Goal: Task Accomplishment & Management: Complete application form

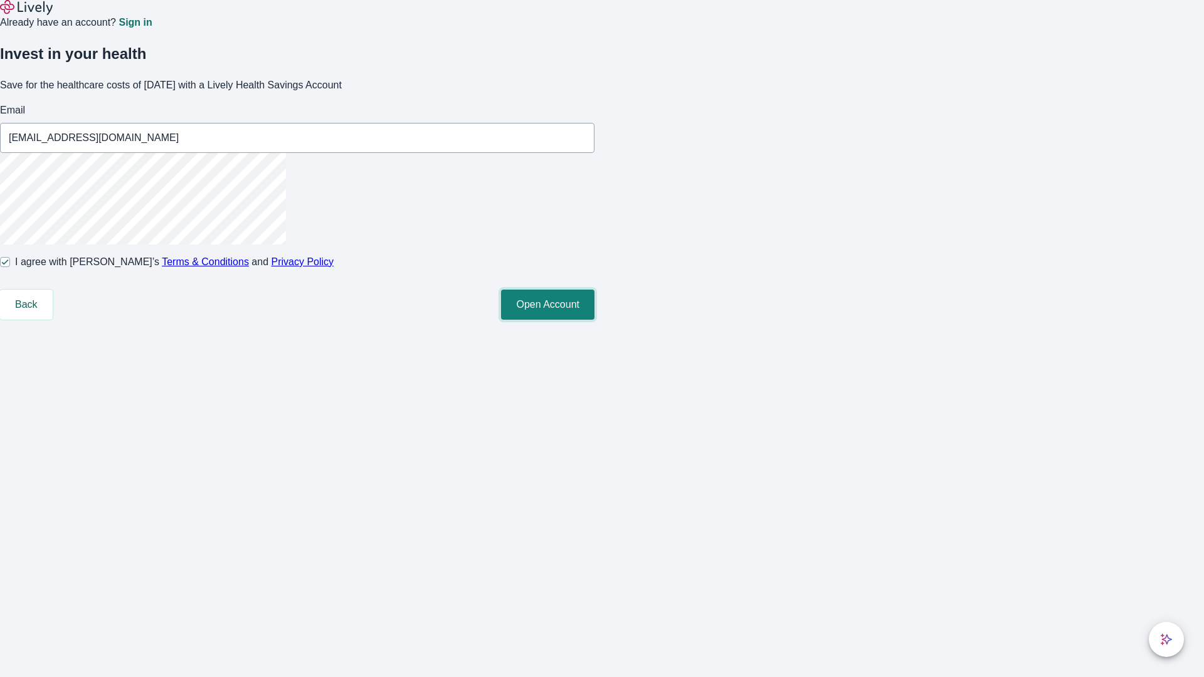
click at [595, 320] on button "Open Account" at bounding box center [547, 305] width 93 height 30
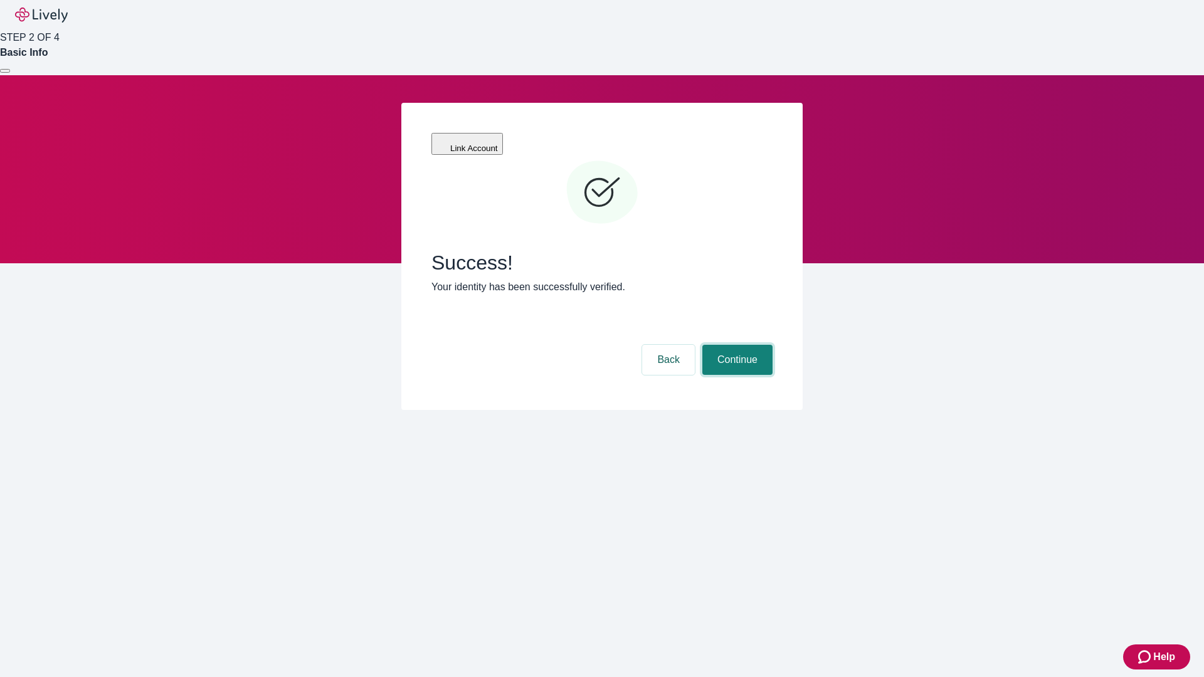
click at [736, 345] on button "Continue" at bounding box center [737, 360] width 70 height 30
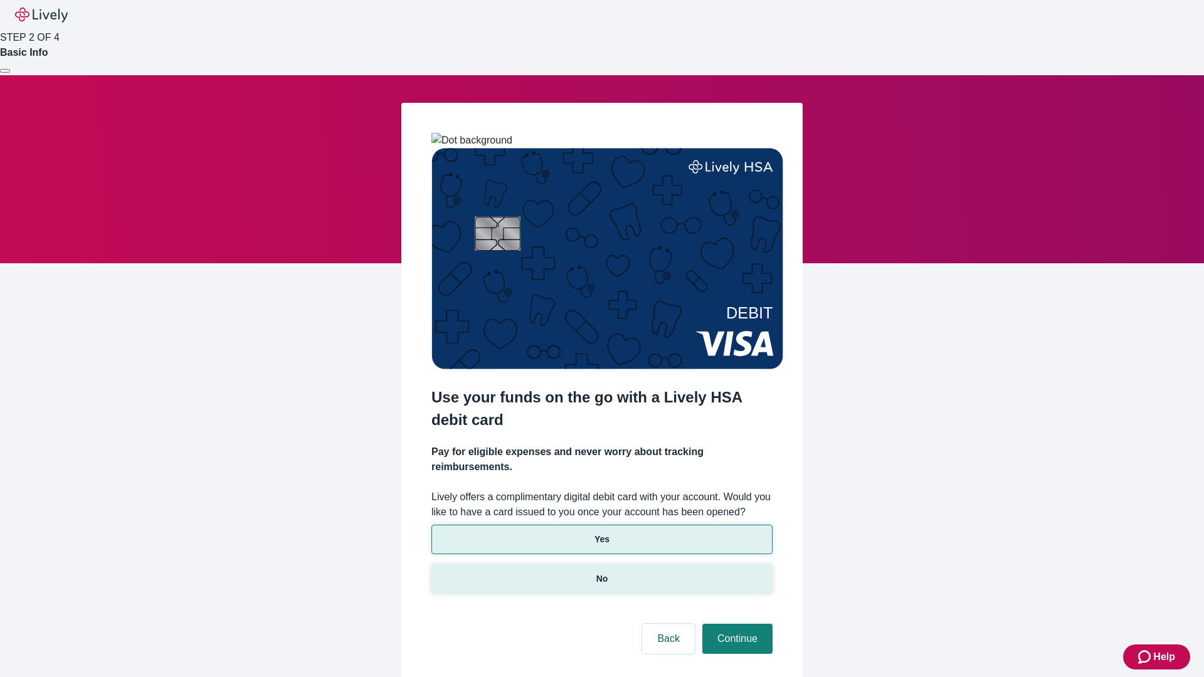
click at [601, 573] on p "No" at bounding box center [602, 579] width 12 height 13
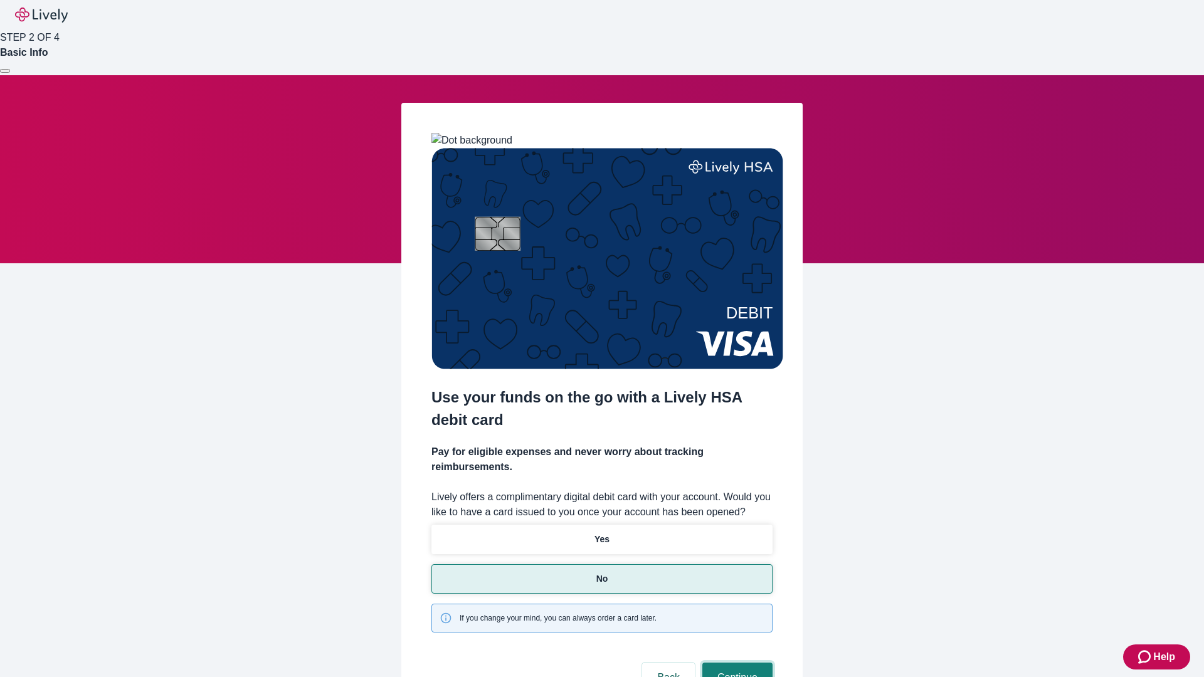
click at [736, 663] on button "Continue" at bounding box center [737, 678] width 70 height 30
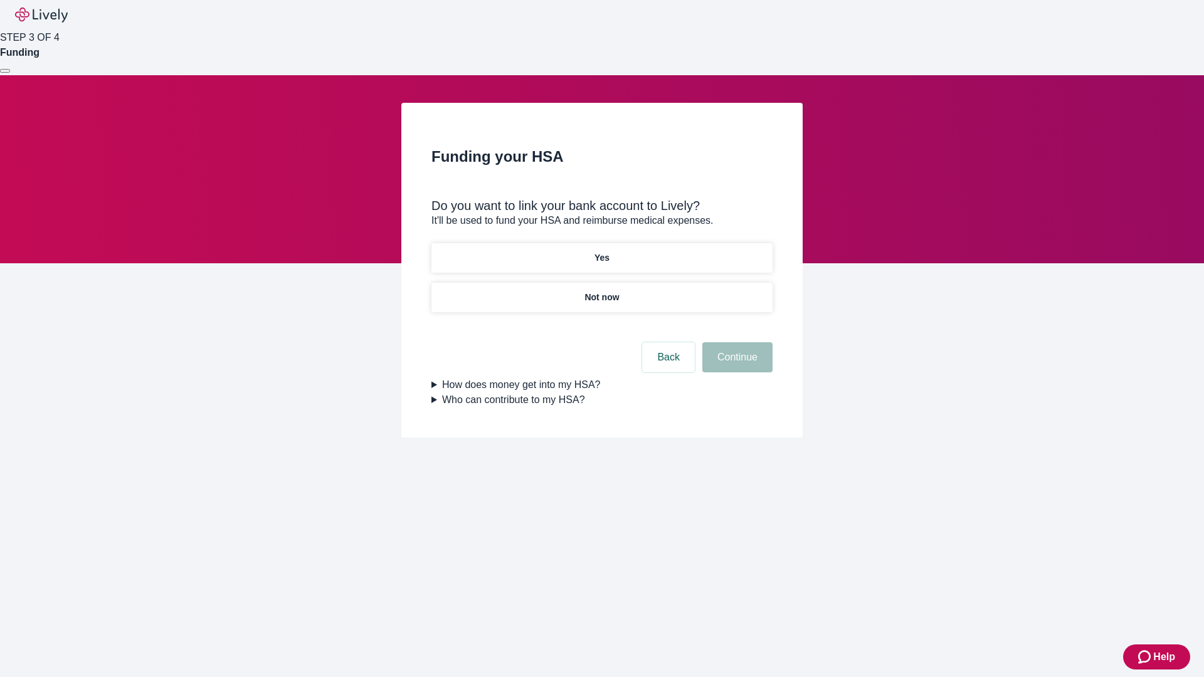
click at [601, 252] on p "Yes" at bounding box center [602, 258] width 15 height 13
click at [736, 342] on button "Continue" at bounding box center [737, 357] width 70 height 30
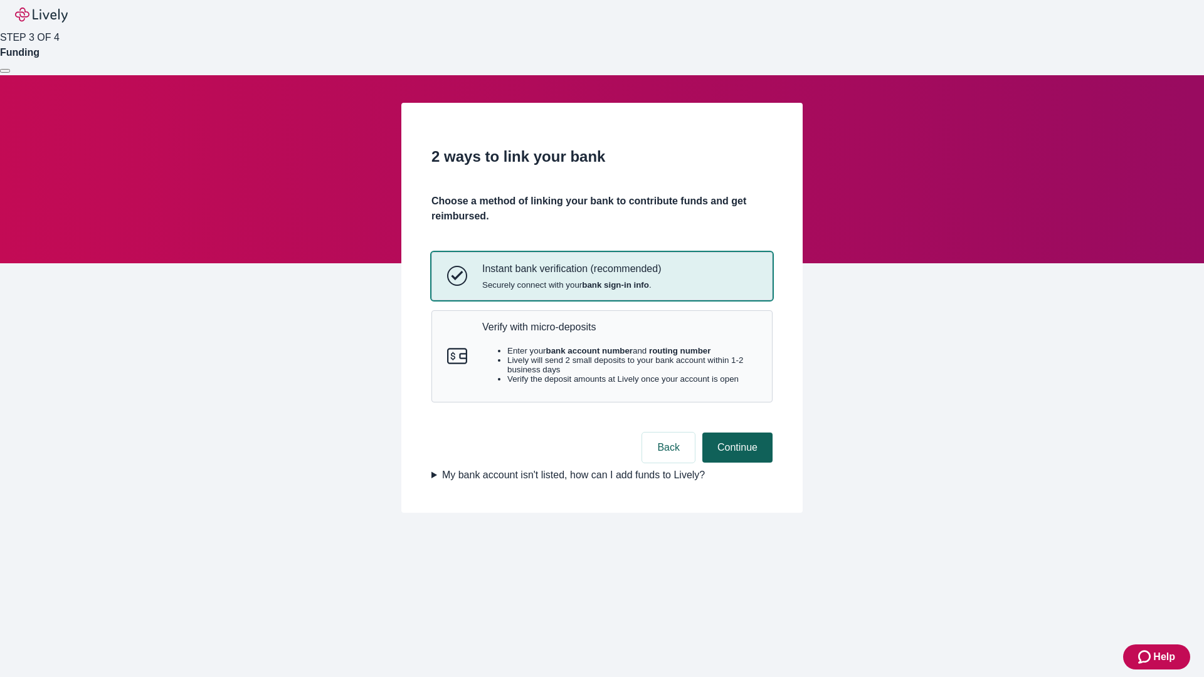
click at [619, 333] on p "Verify with micro-deposits" at bounding box center [619, 327] width 275 height 12
click at [736, 463] on button "Continue" at bounding box center [737, 448] width 70 height 30
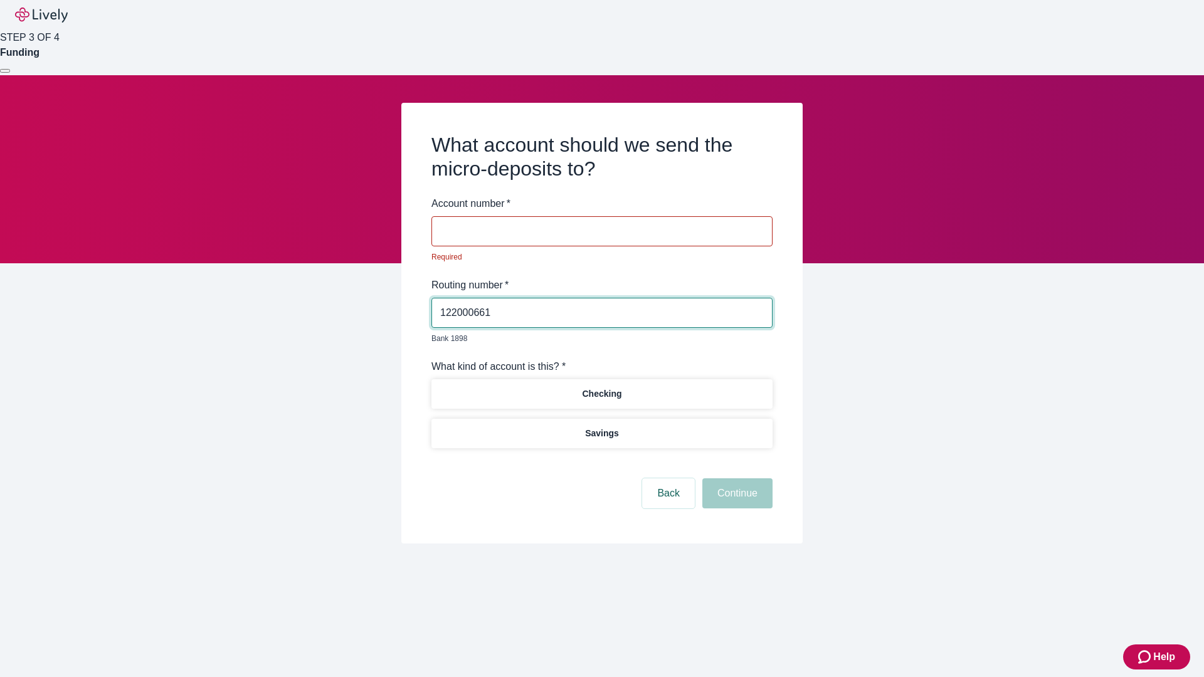
type input "122000661"
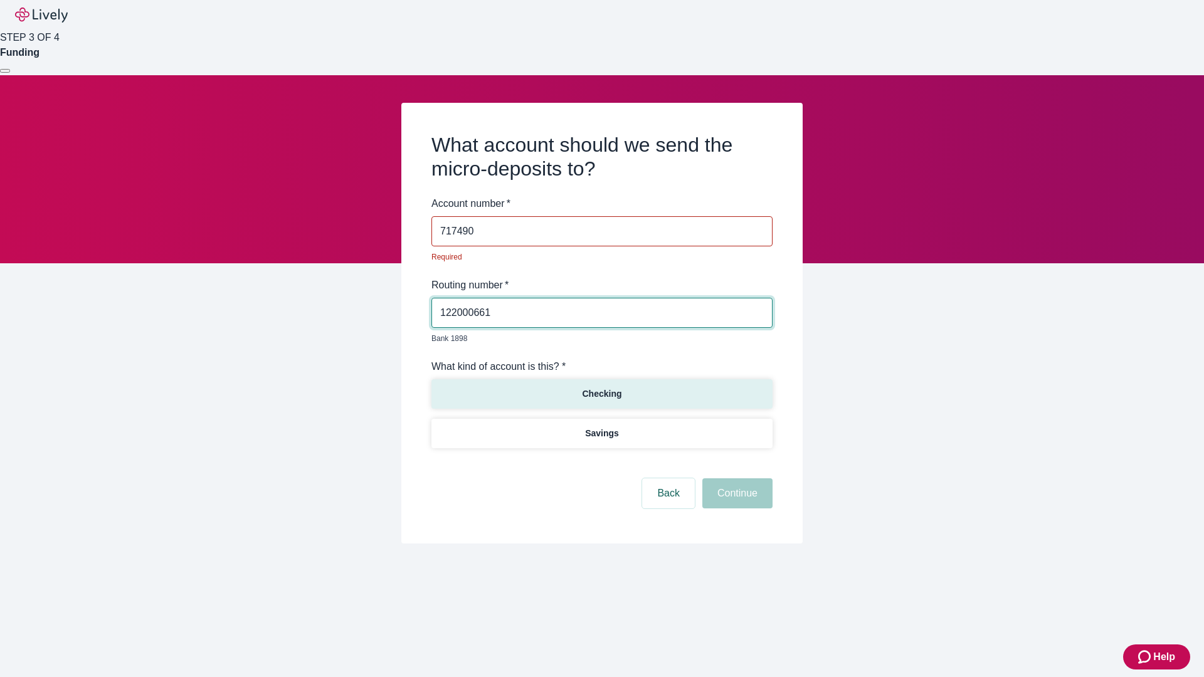
type input "717490"
click at [601, 388] on p "Checking" at bounding box center [602, 394] width 40 height 13
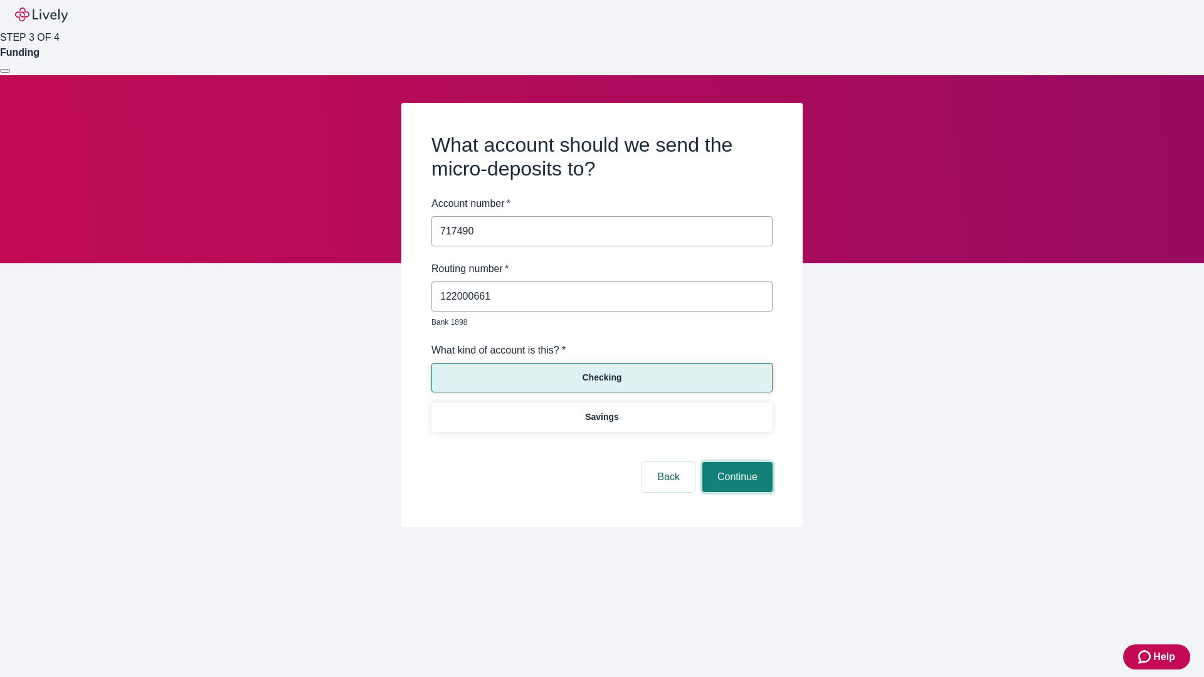
click at [736, 463] on button "Continue" at bounding box center [737, 477] width 70 height 30
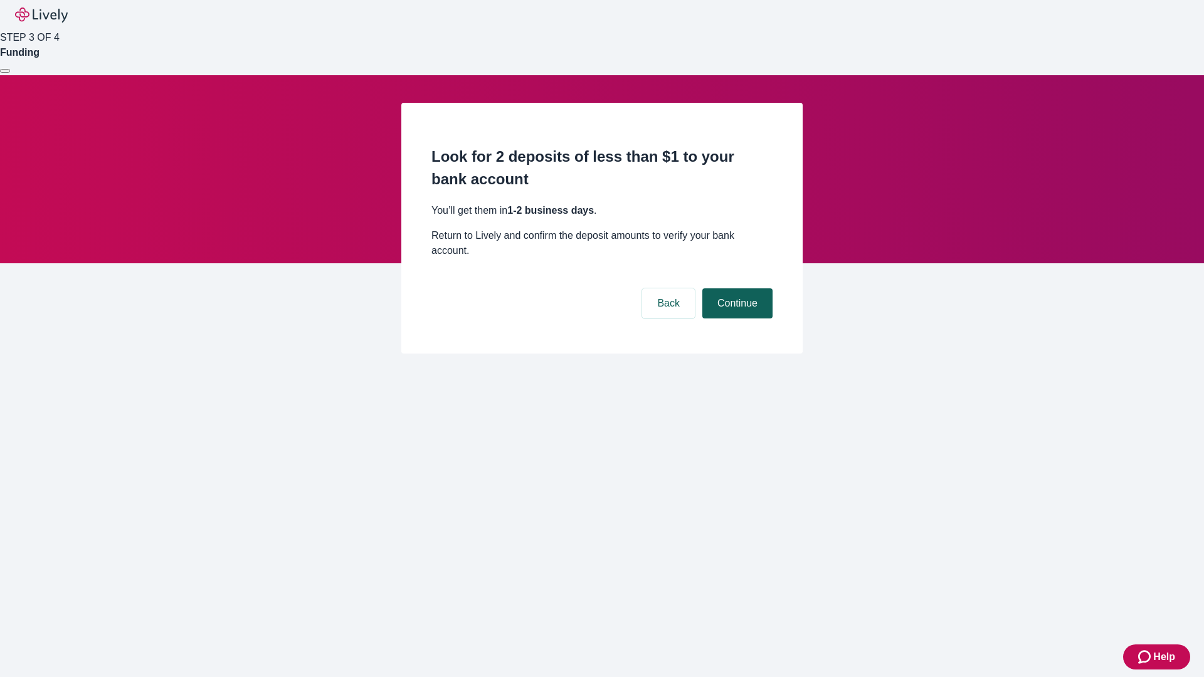
click at [736, 289] on button "Continue" at bounding box center [737, 304] width 70 height 30
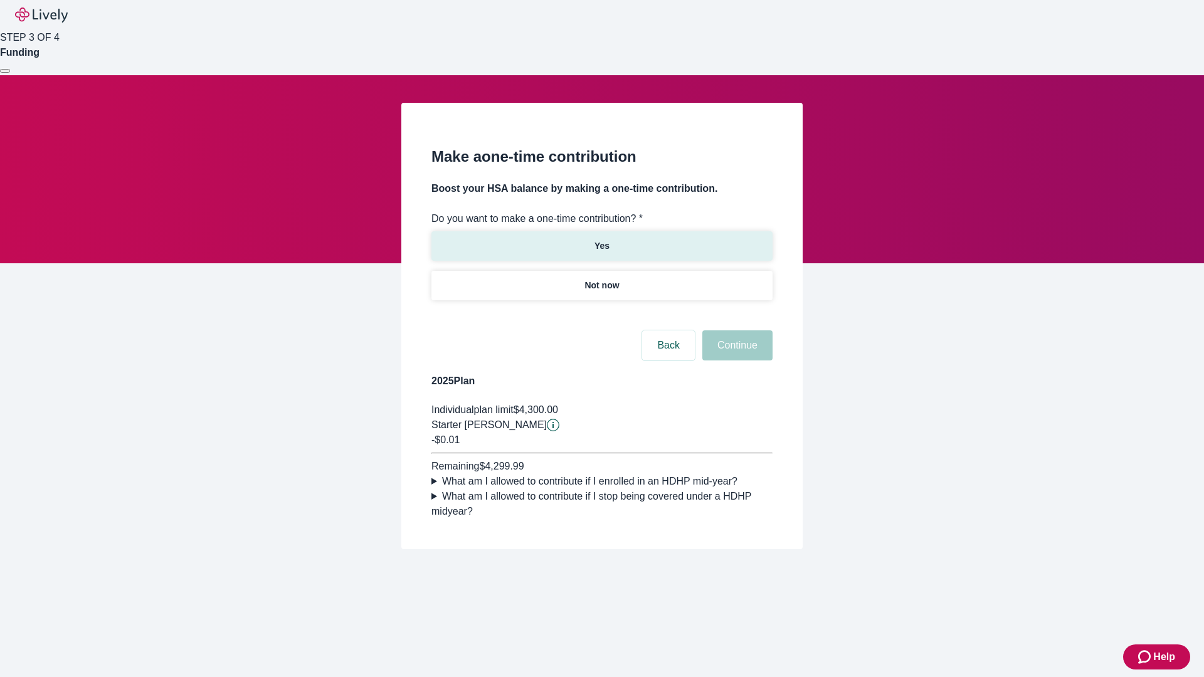
click at [601, 240] on p "Yes" at bounding box center [602, 246] width 15 height 13
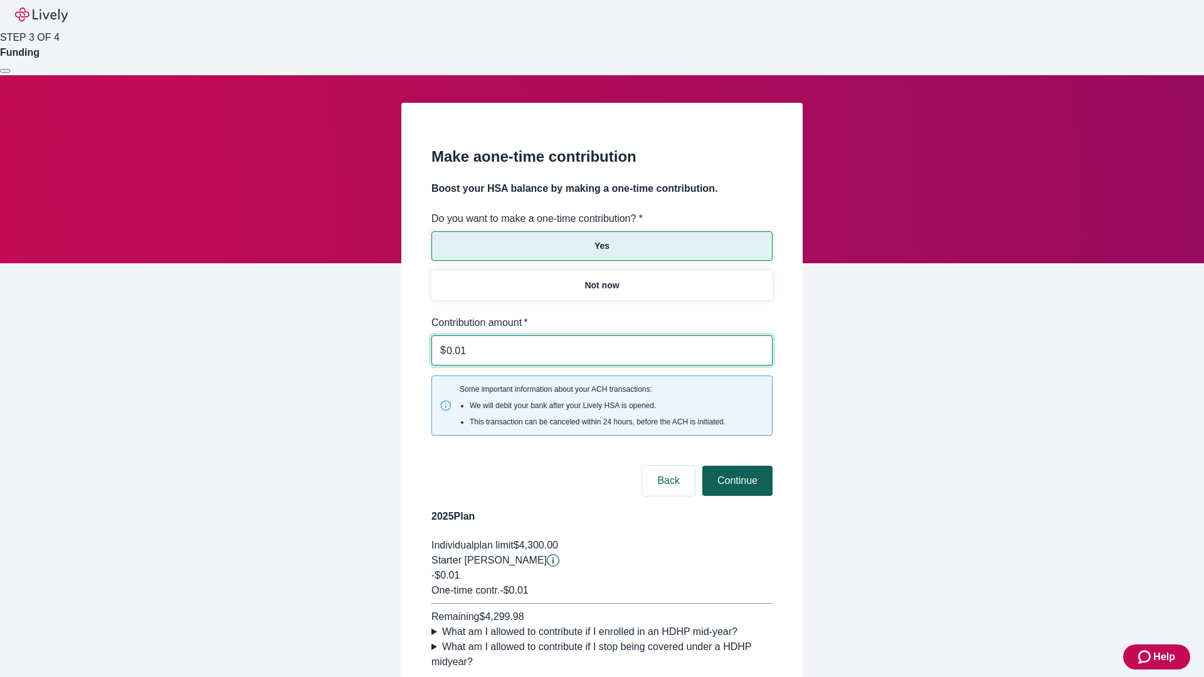
type input "0.01"
click at [736, 466] on button "Continue" at bounding box center [737, 481] width 70 height 30
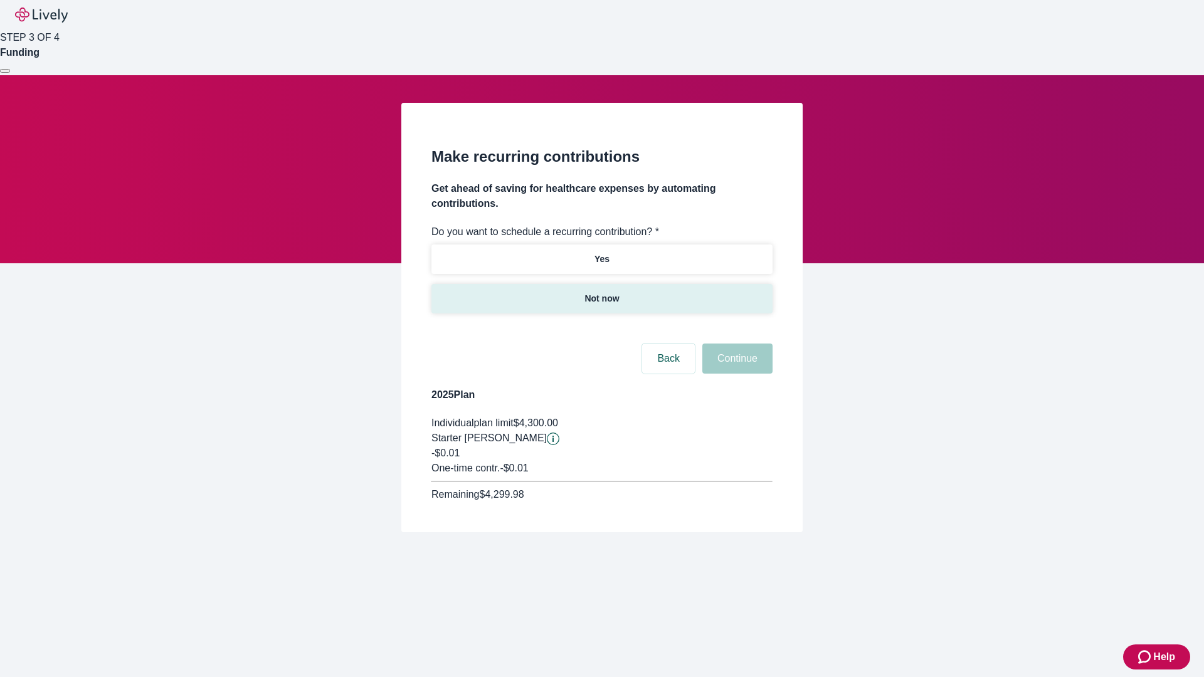
click at [601, 292] on p "Not now" at bounding box center [602, 298] width 34 height 13
click at [736, 344] on button "Continue" at bounding box center [737, 359] width 70 height 30
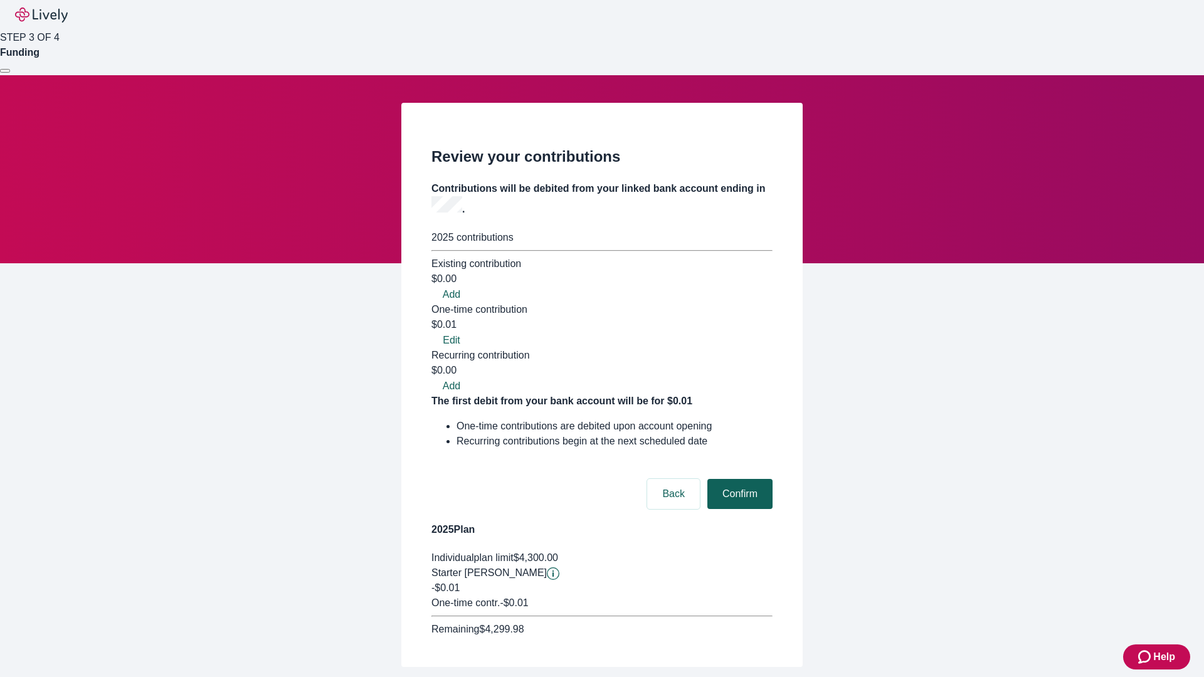
click at [738, 479] on button "Confirm" at bounding box center [739, 494] width 65 height 30
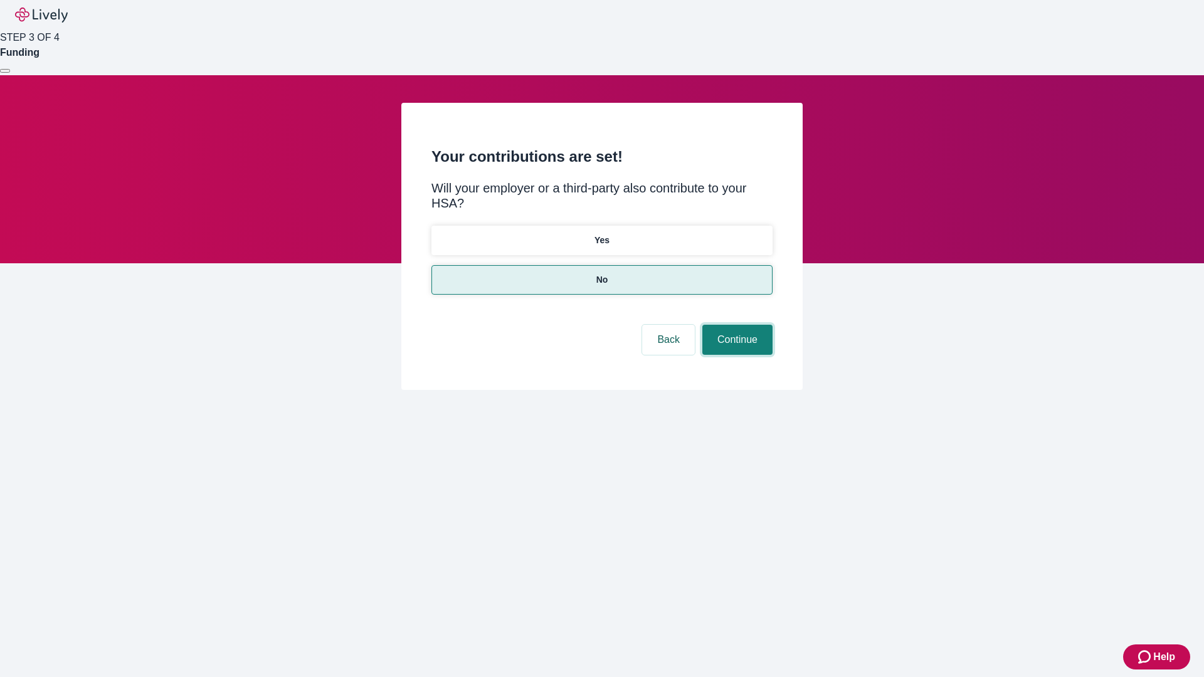
click at [736, 325] on button "Continue" at bounding box center [737, 340] width 70 height 30
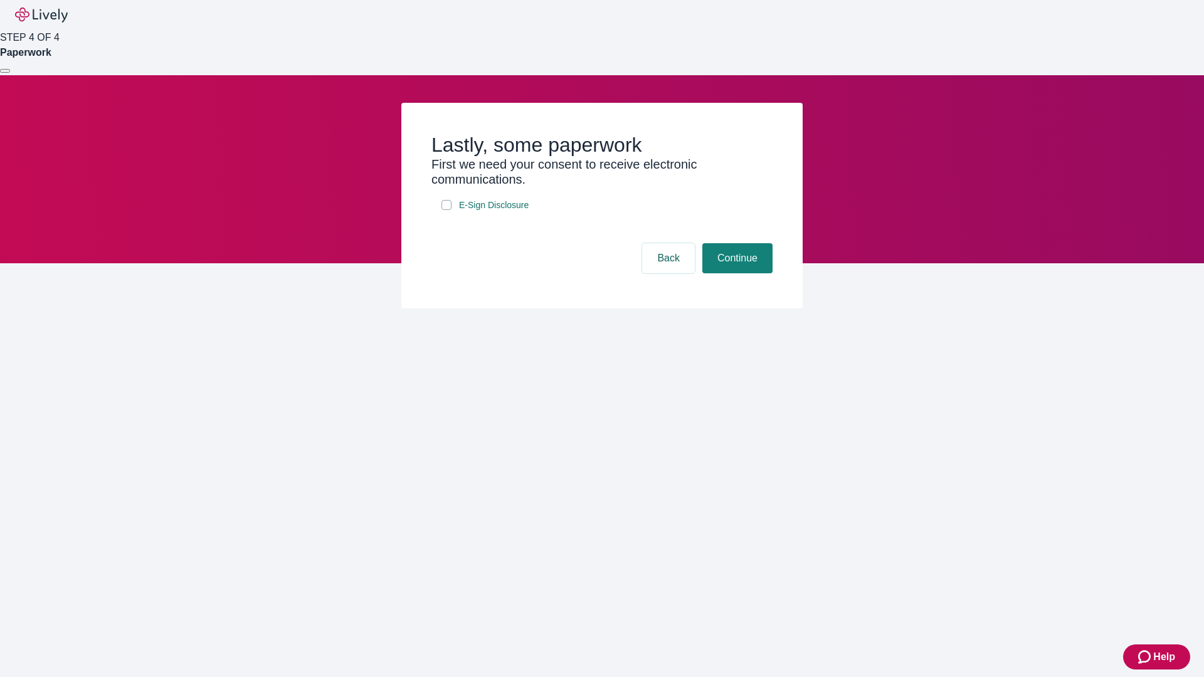
click at [447, 210] on input "E-Sign Disclosure" at bounding box center [447, 205] width 10 height 10
checkbox input "true"
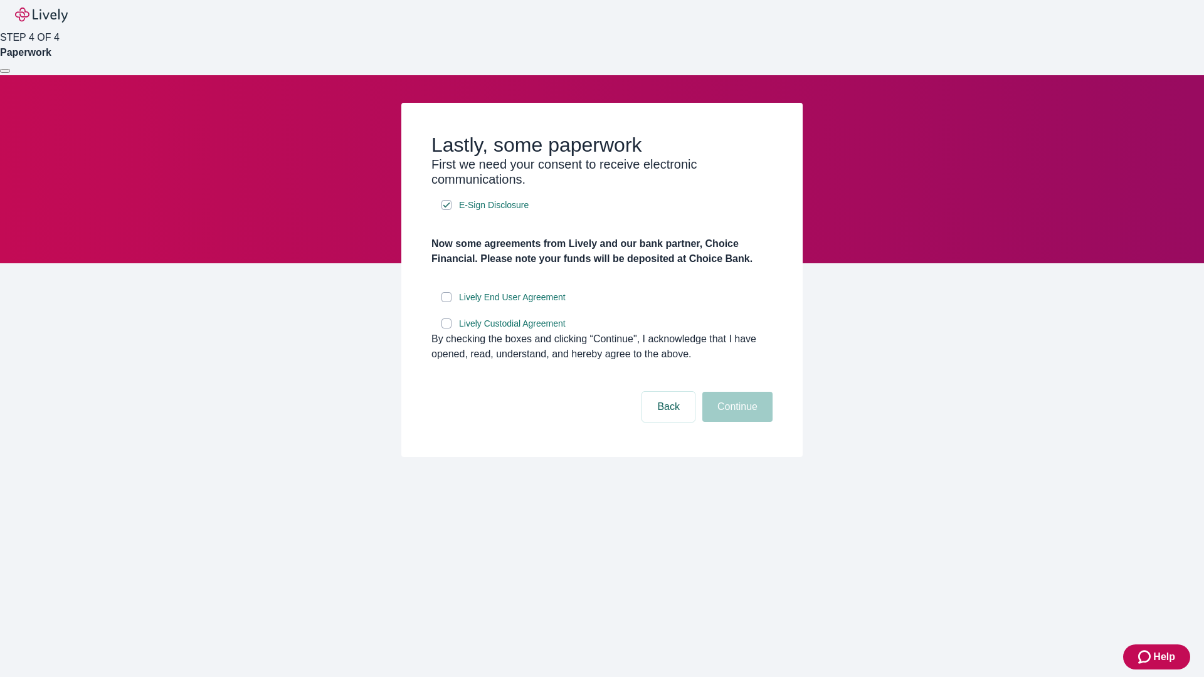
click at [447, 302] on input "Lively End User Agreement" at bounding box center [447, 297] width 10 height 10
checkbox input "true"
click at [447, 329] on input "Lively Custodial Agreement" at bounding box center [447, 324] width 10 height 10
checkbox input "true"
click at [736, 422] on button "Continue" at bounding box center [737, 407] width 70 height 30
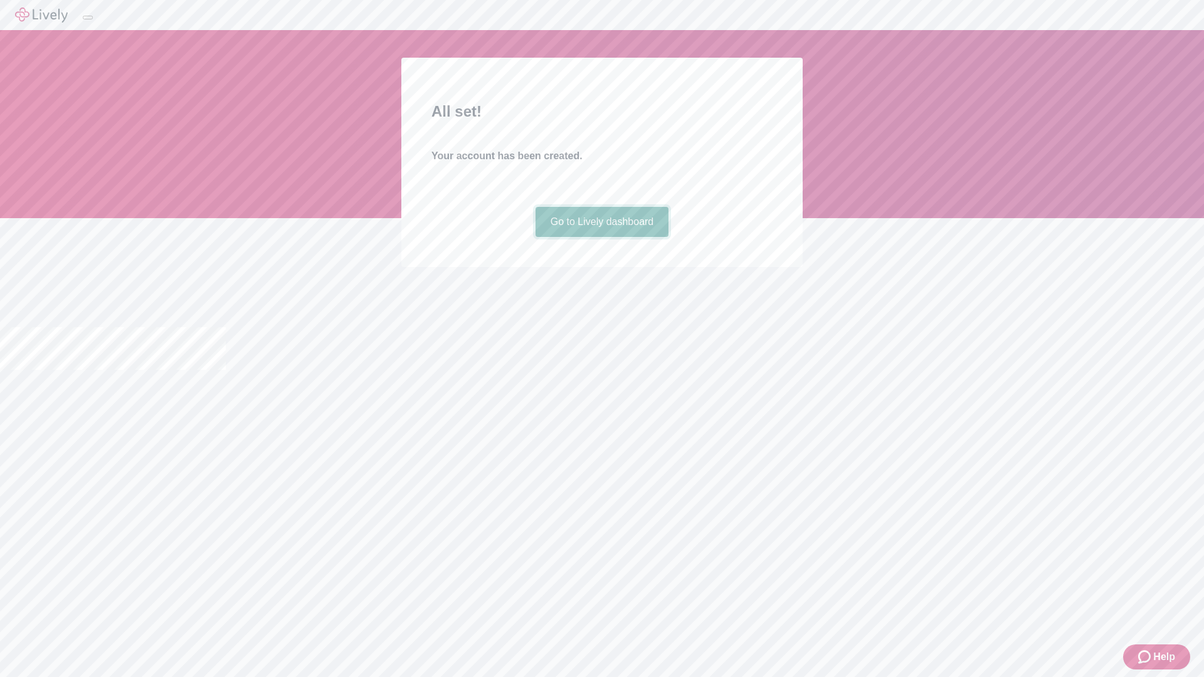
click at [601, 237] on link "Go to Lively dashboard" at bounding box center [603, 222] width 134 height 30
